Goal: Navigation & Orientation: Find specific page/section

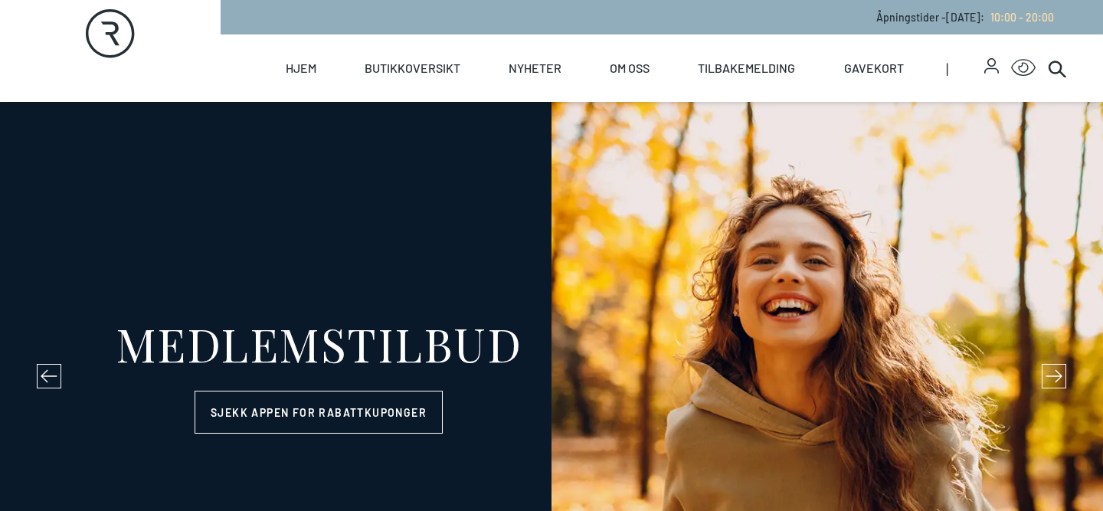
select select "NO"
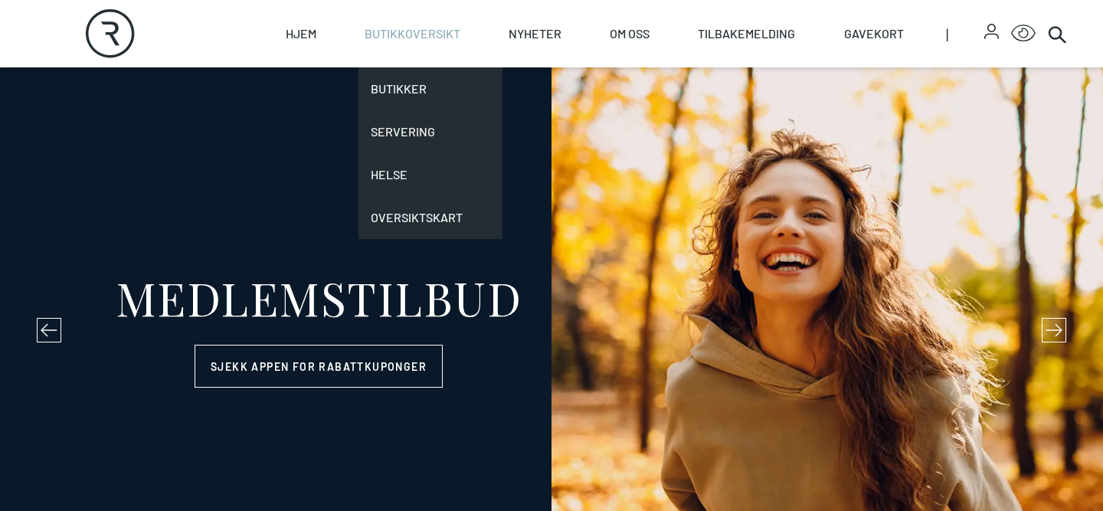
click at [421, 28] on link "Butikkoversikt" at bounding box center [413, 33] width 96 height 67
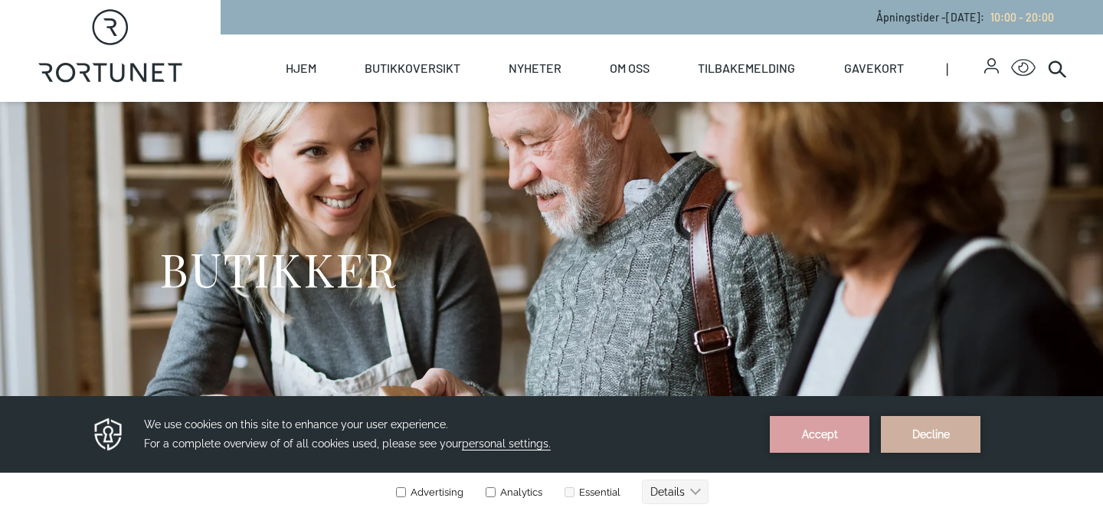
scroll to position [65, 0]
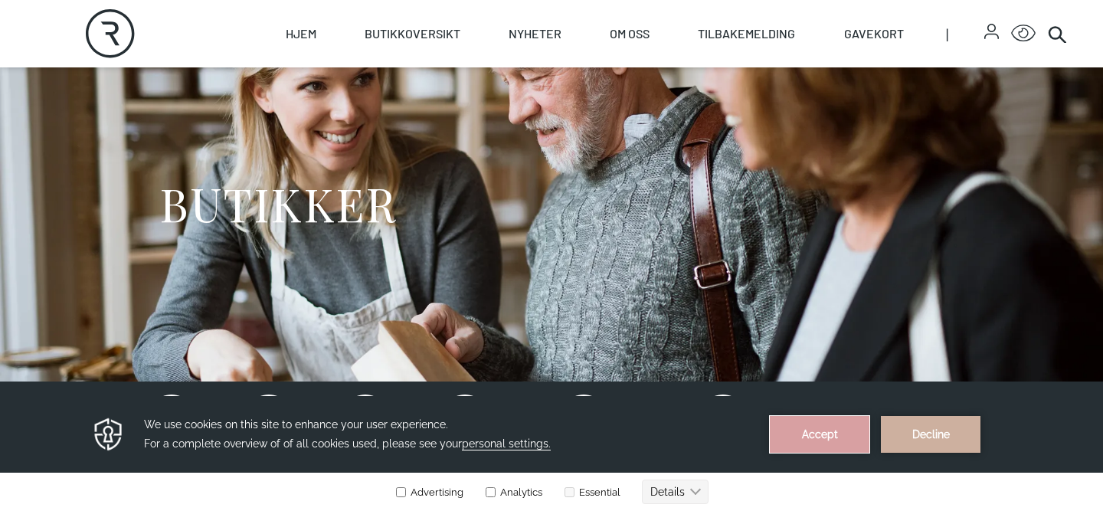
click at [839, 429] on button "Accept" at bounding box center [820, 434] width 100 height 37
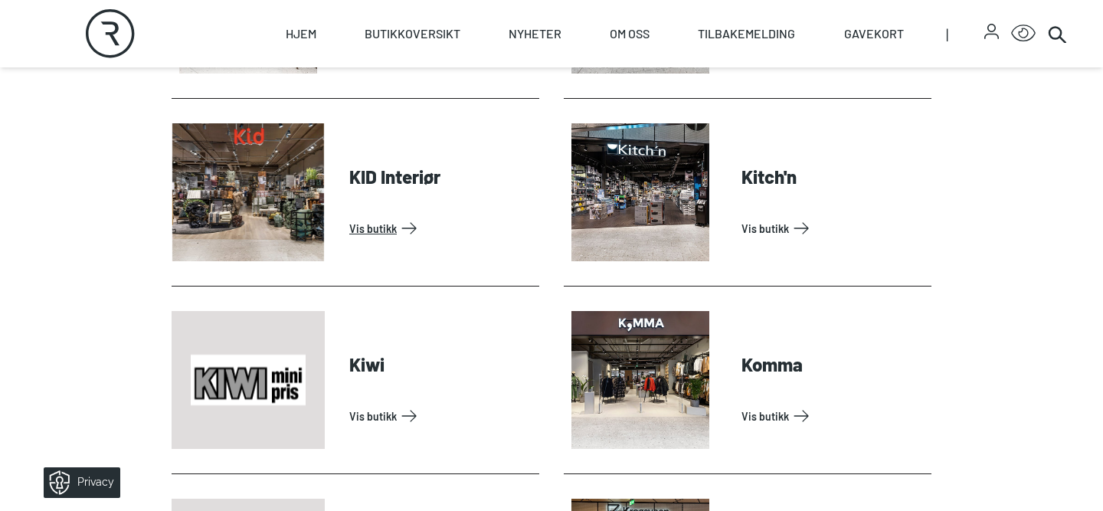
scroll to position [2125, 0]
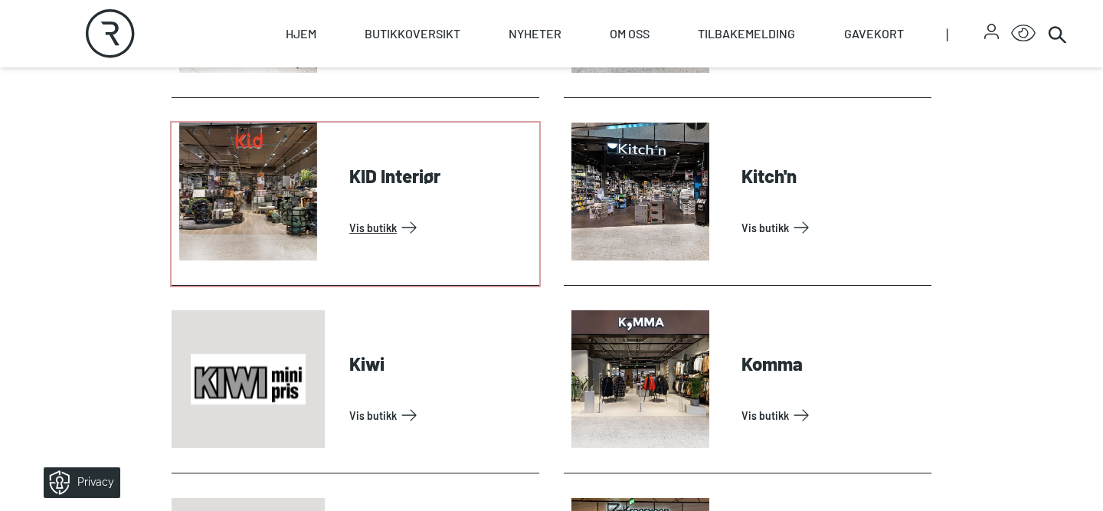
click at [396, 215] on link "Vis butikk" at bounding box center [441, 227] width 184 height 25
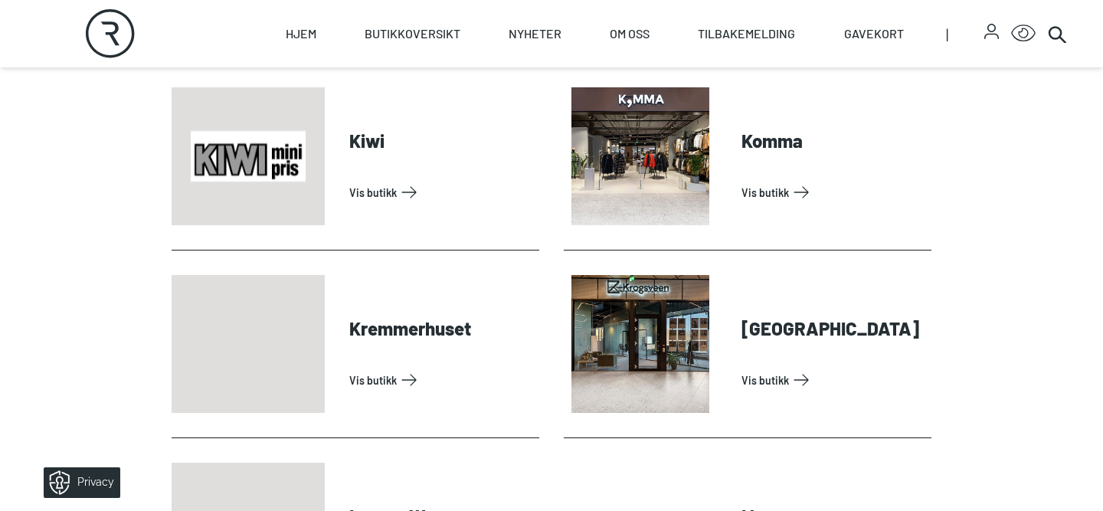
scroll to position [2350, 0]
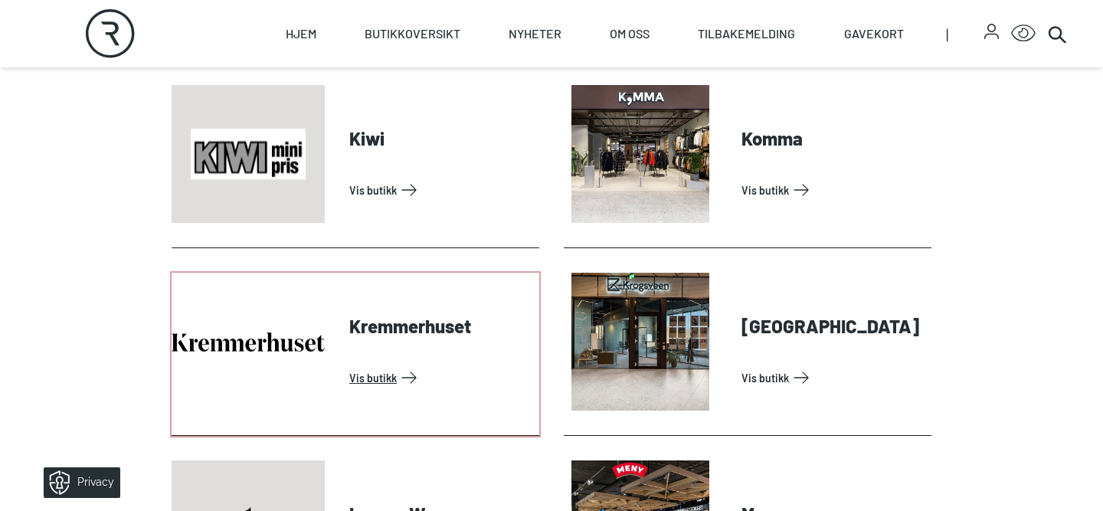
click at [422, 365] on link "Vis butikk" at bounding box center [441, 377] width 184 height 25
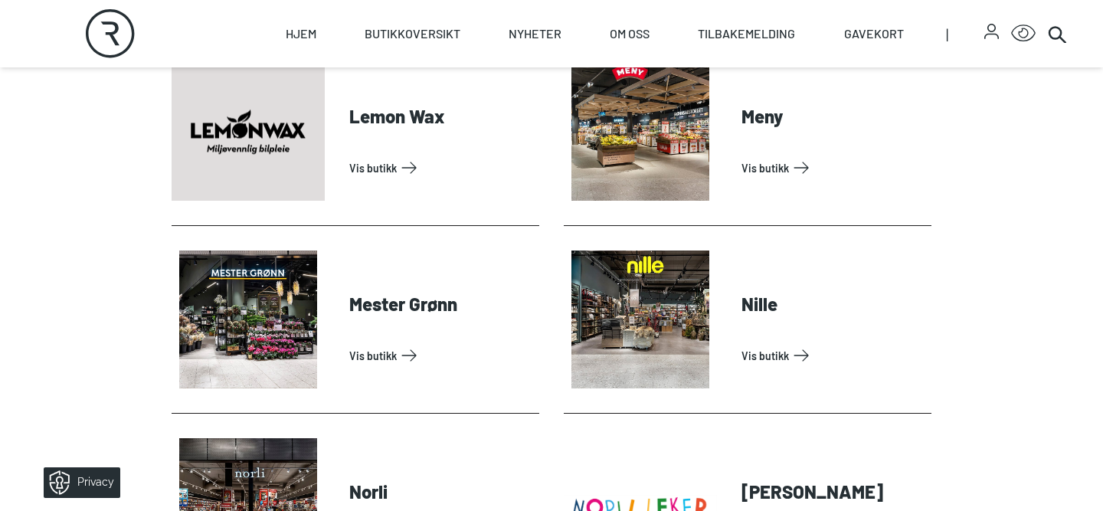
scroll to position [2749, 0]
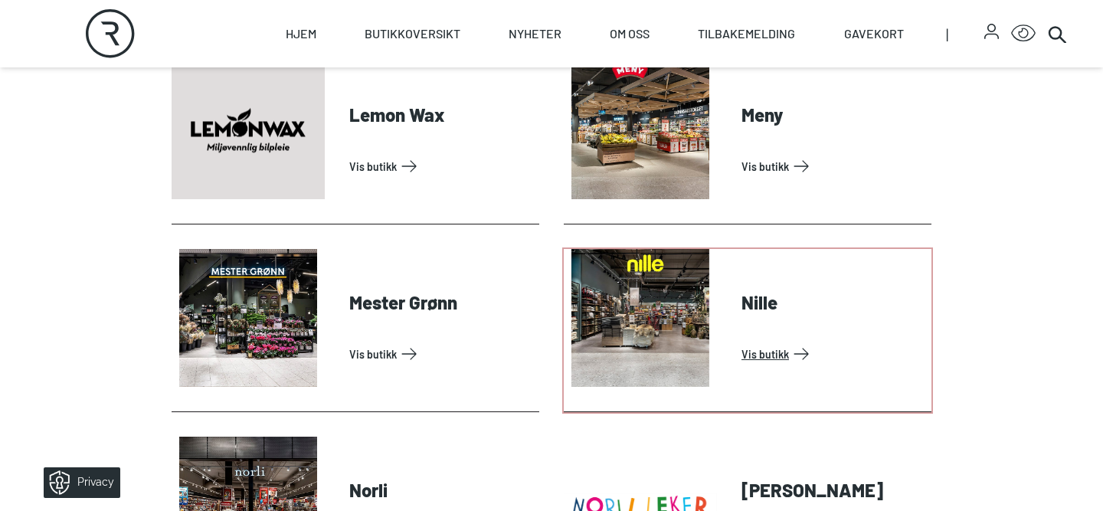
click at [756, 342] on link "Vis butikk" at bounding box center [834, 354] width 184 height 25
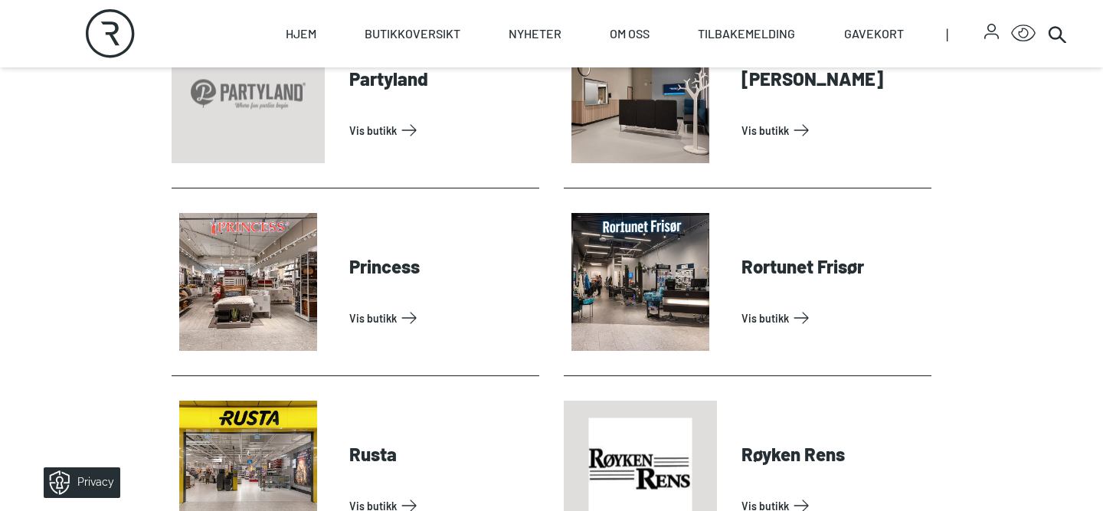
scroll to position [3538, 0]
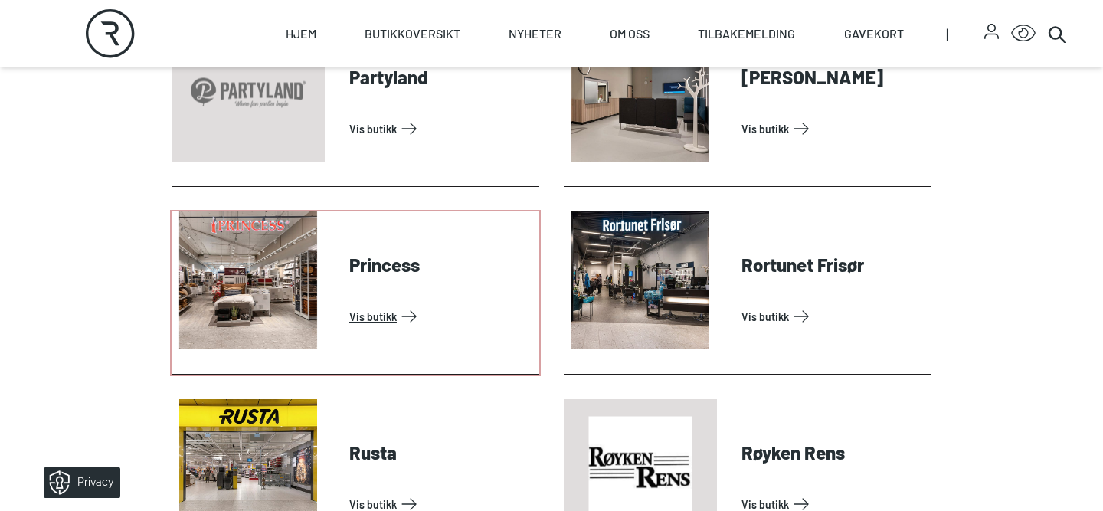
click at [390, 304] on link "Vis butikk" at bounding box center [441, 316] width 184 height 25
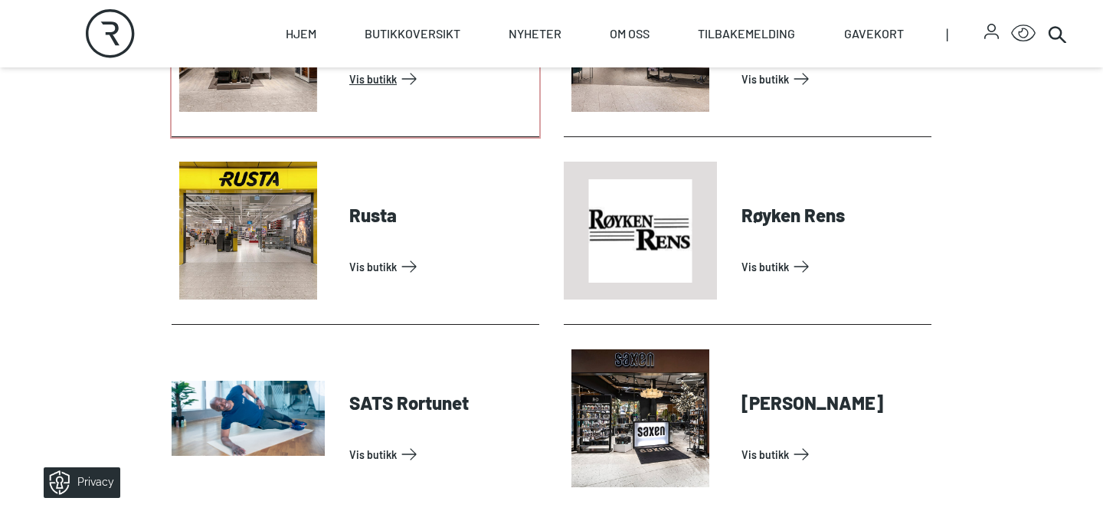
scroll to position [3774, 0]
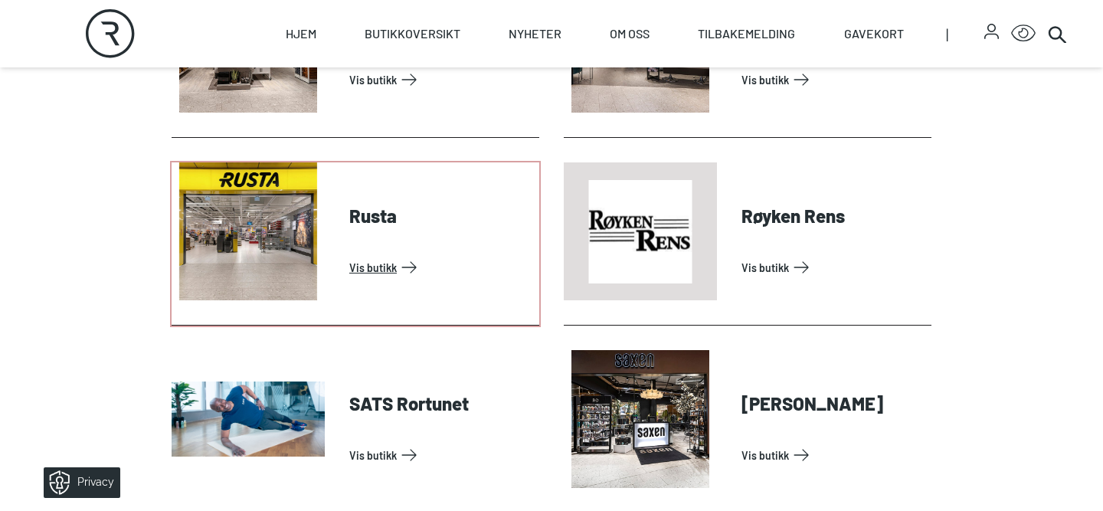
click at [378, 255] on link "Vis butikk" at bounding box center [441, 267] width 184 height 25
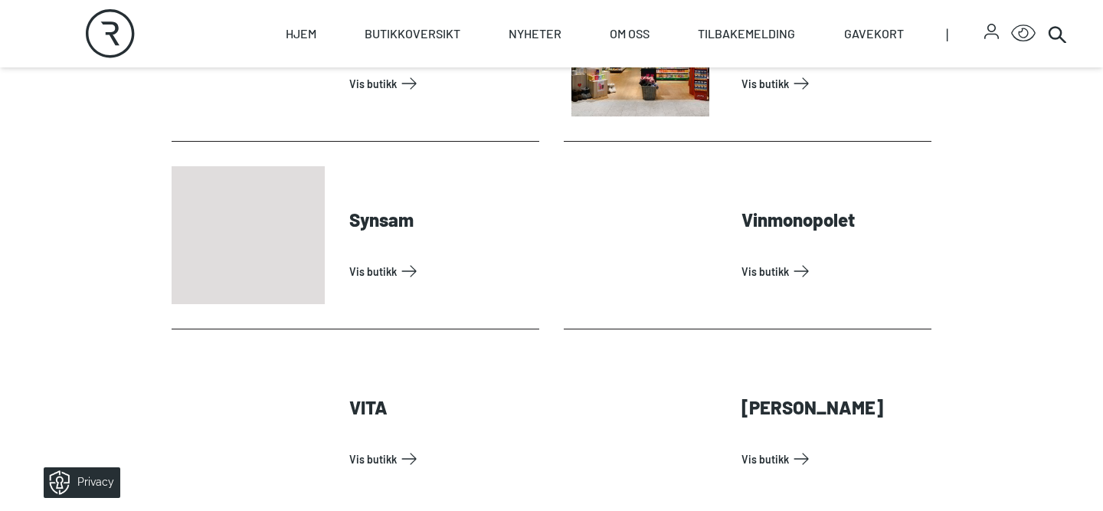
scroll to position [4715, 0]
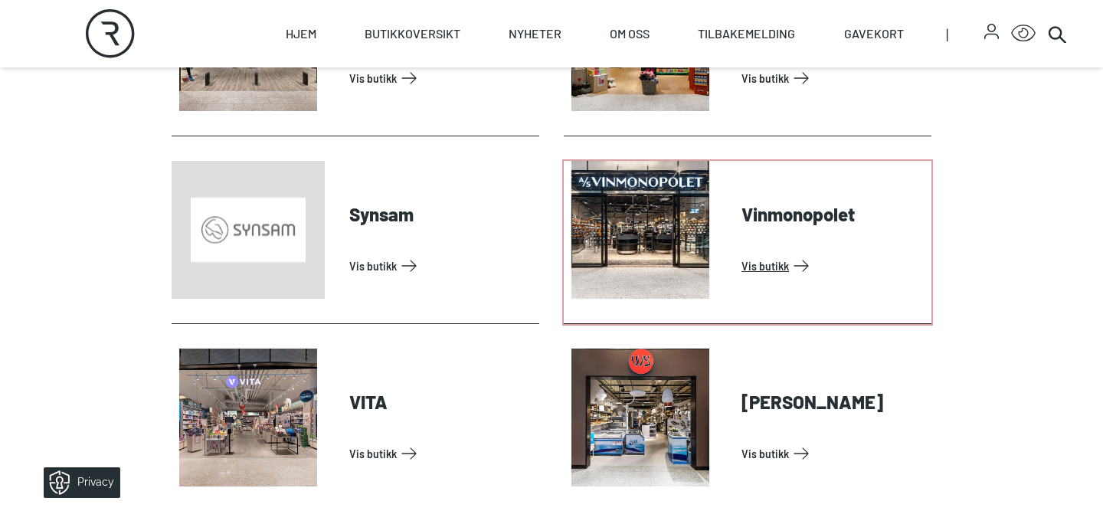
click at [808, 254] on link "Vis butikk" at bounding box center [834, 266] width 184 height 25
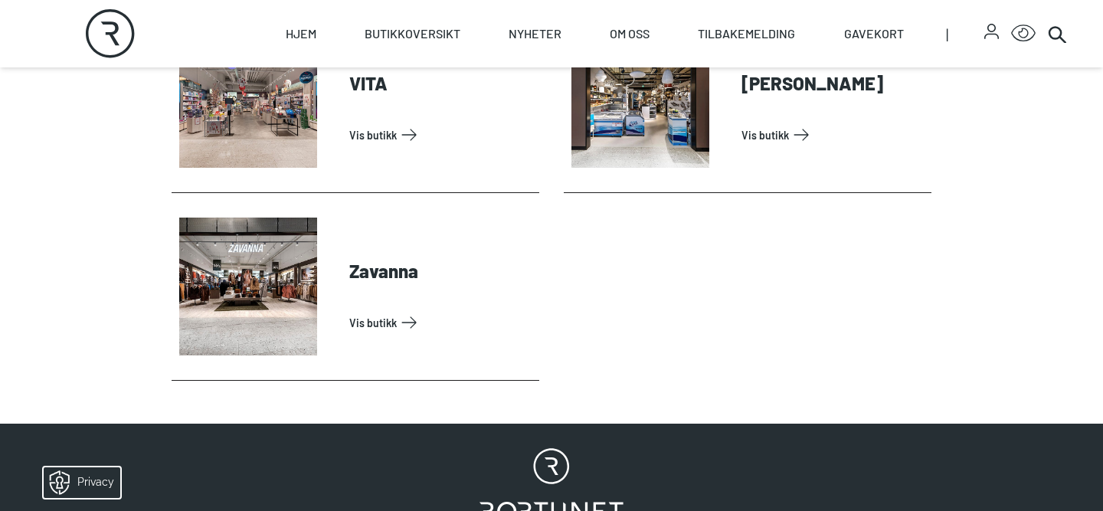
scroll to position [5025, 0]
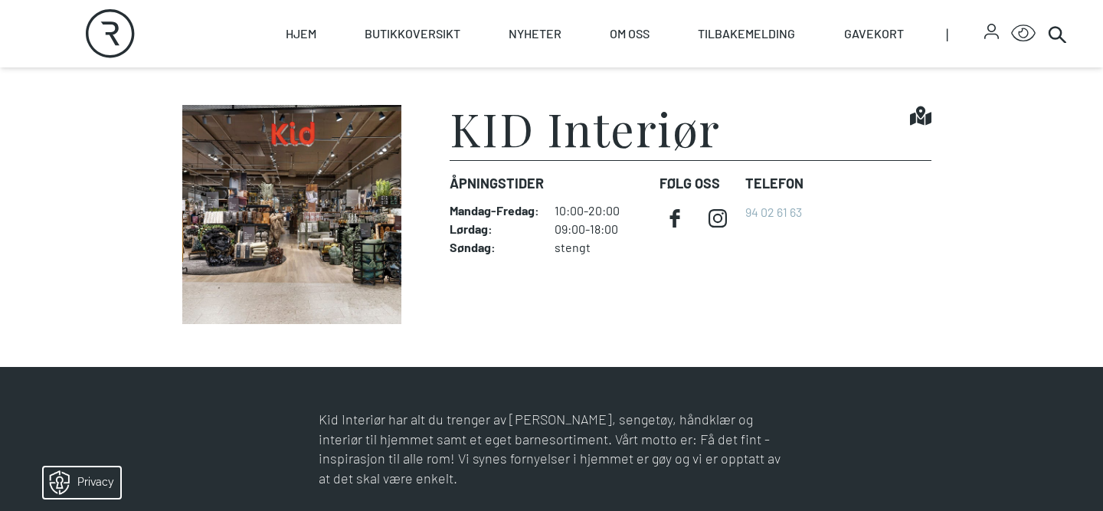
scroll to position [382, 0]
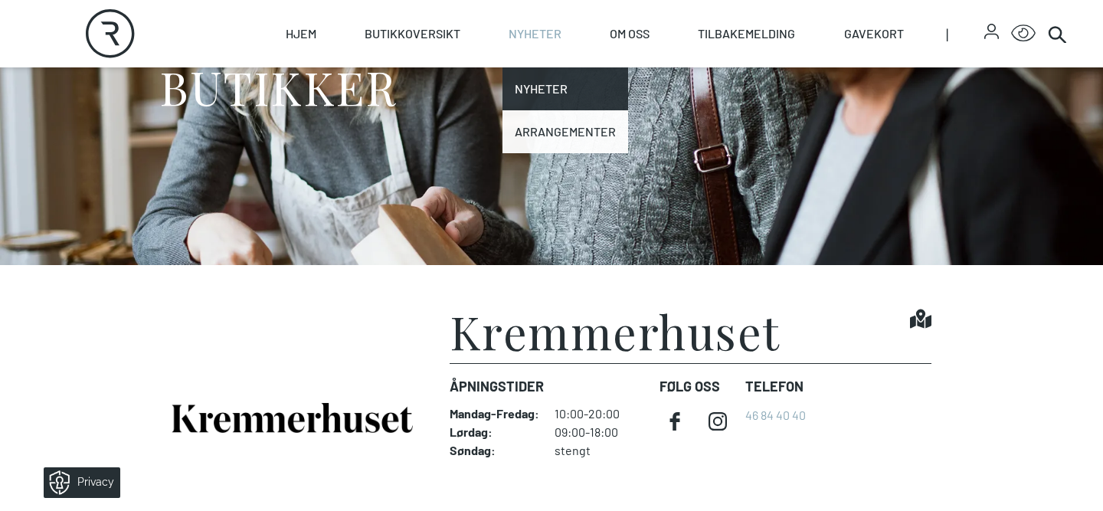
scroll to position [184, 0]
